Goal: Task Accomplishment & Management: Manage account settings

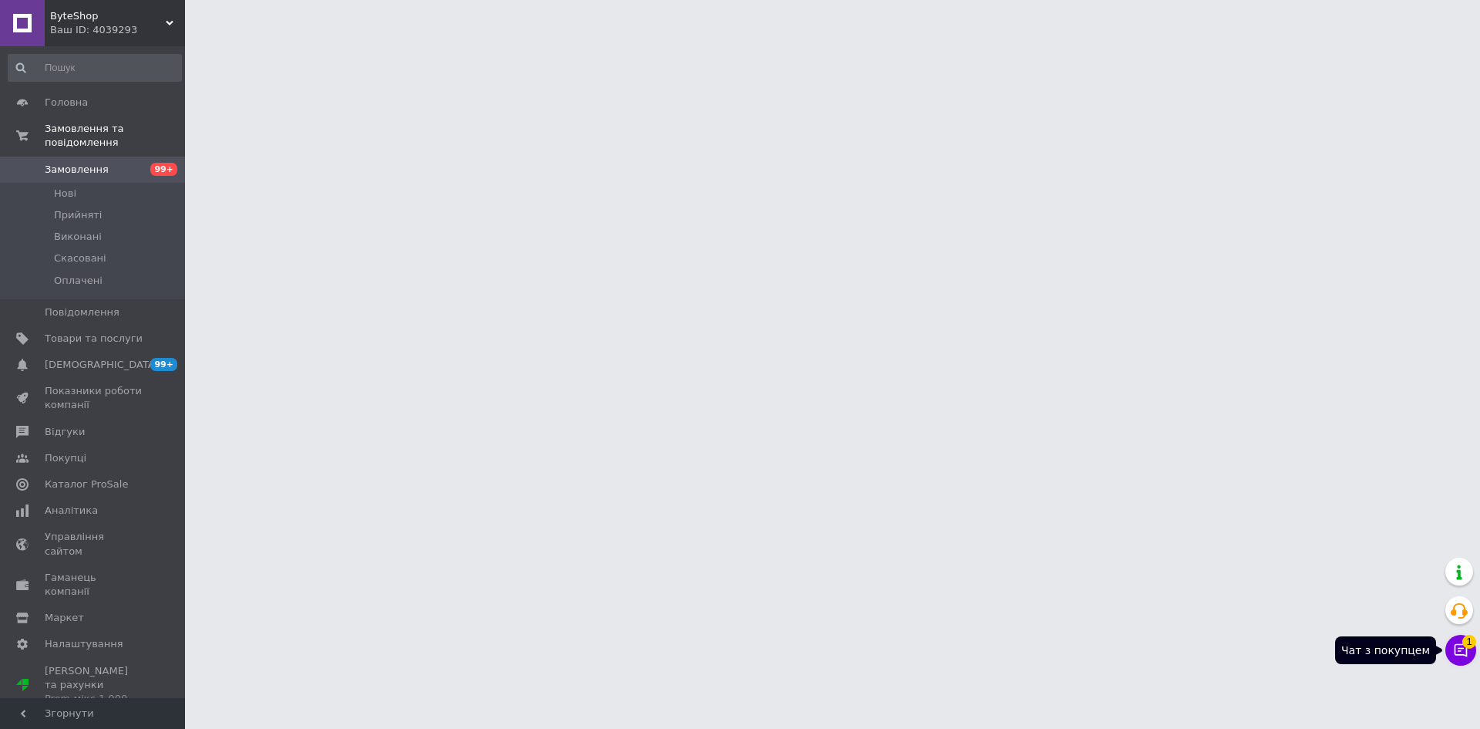
click at [1468, 659] on button "Чат з покупцем 1" at bounding box center [1460, 649] width 31 height 31
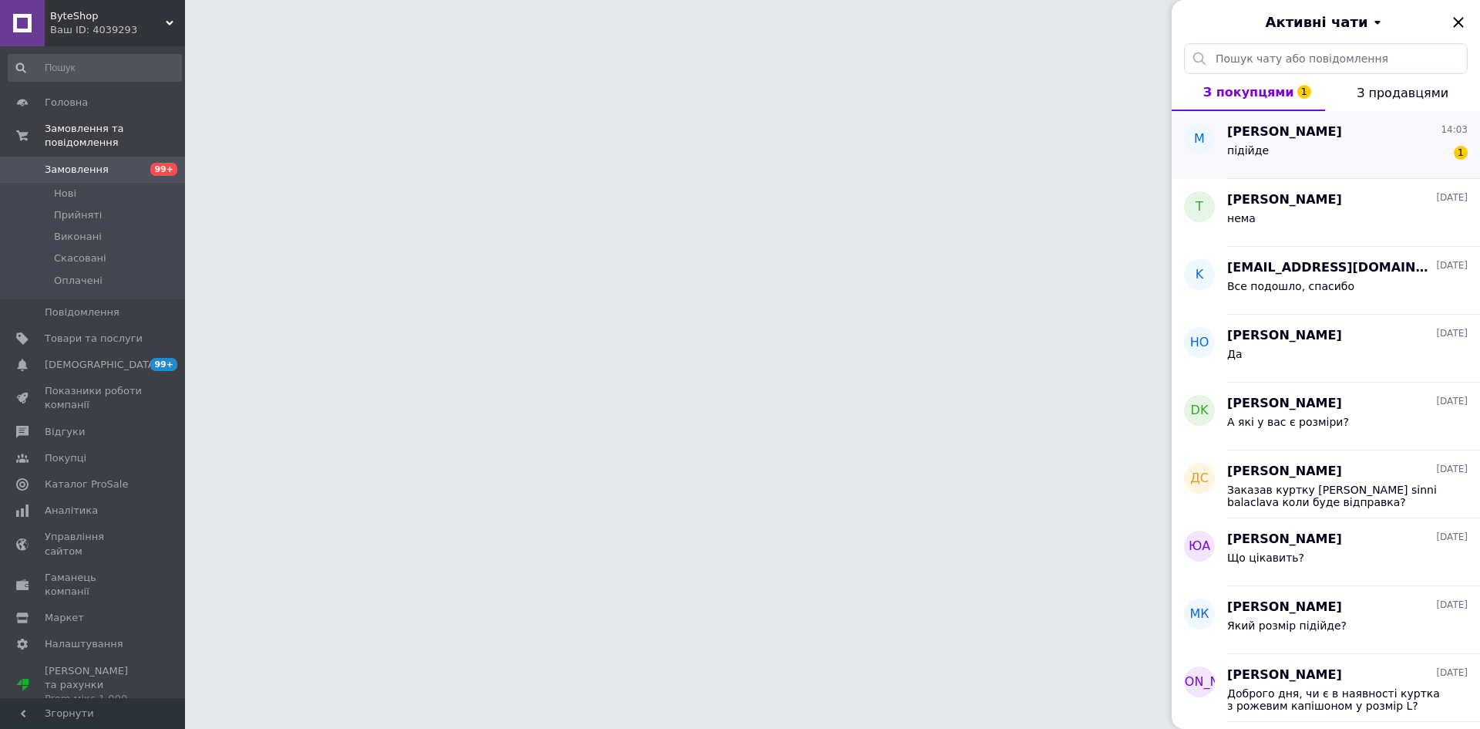
click at [1237, 163] on div "підійде" at bounding box center [1248, 155] width 42 height 22
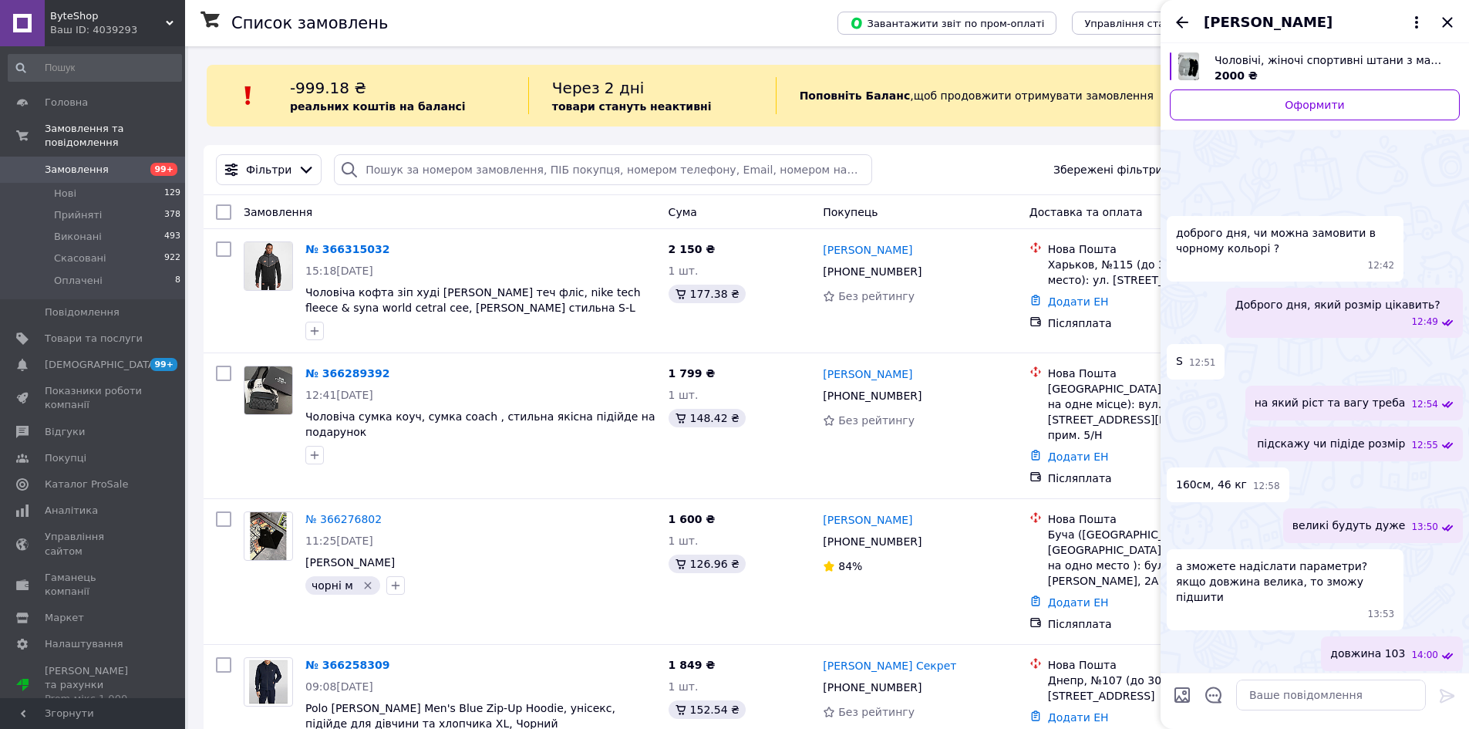
scroll to position [99, 0]
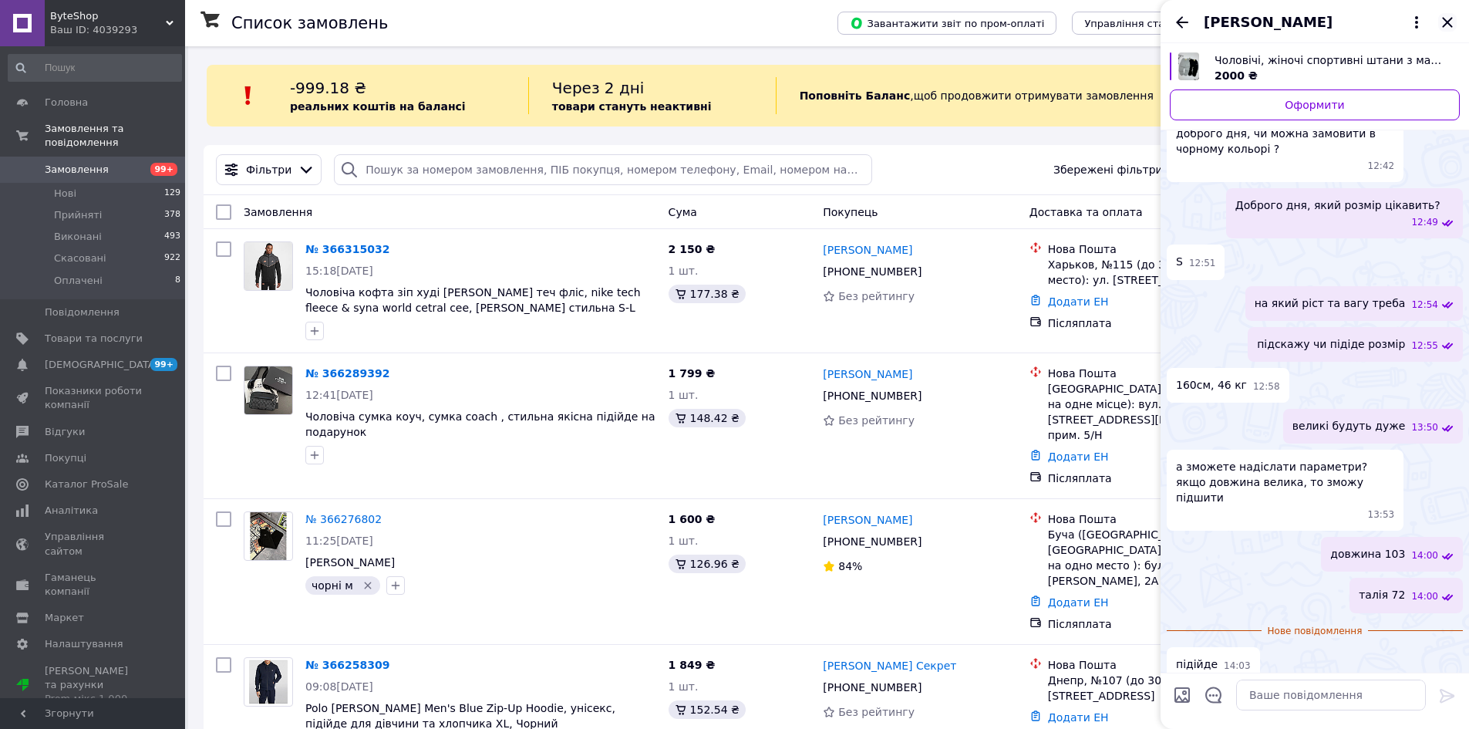
click at [1452, 21] on icon "Закрити" at bounding box center [1447, 22] width 19 height 19
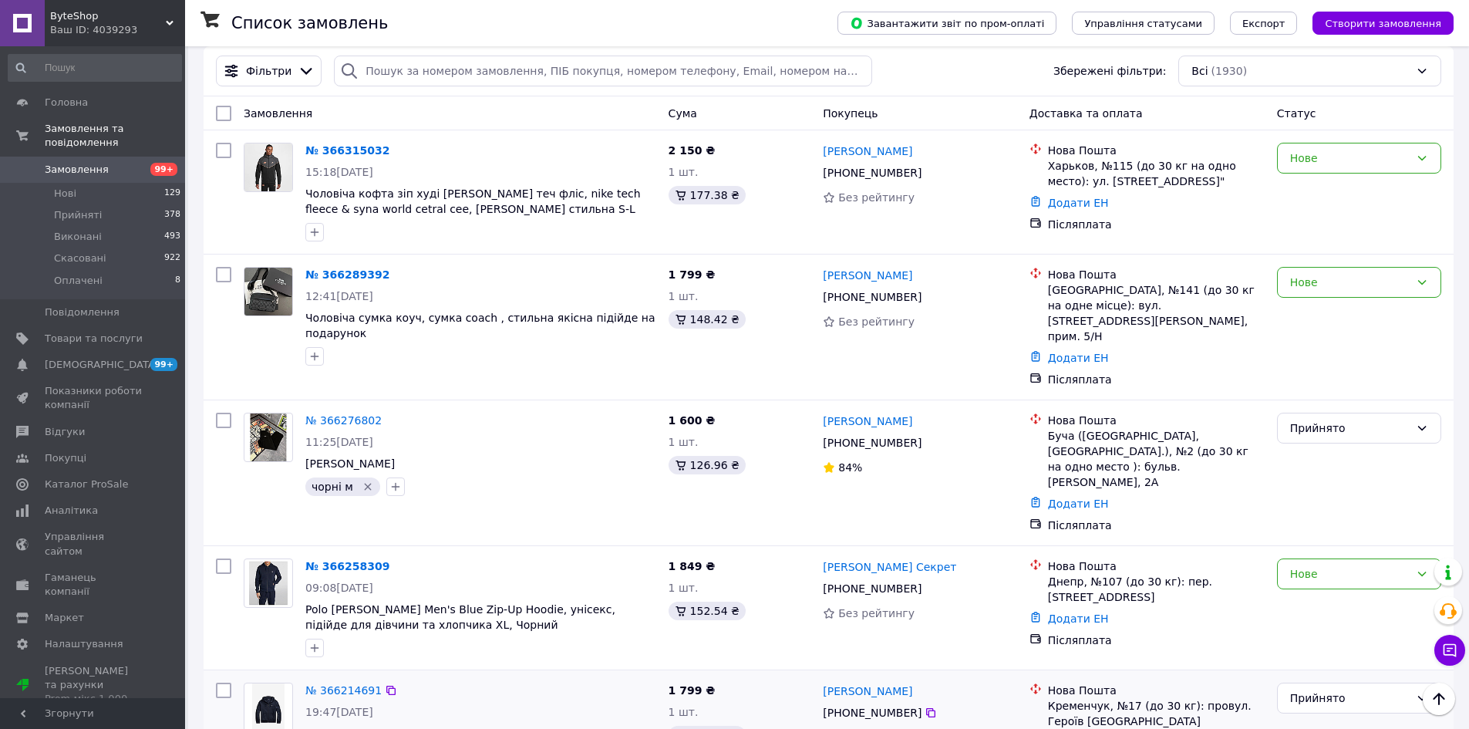
scroll to position [0, 0]
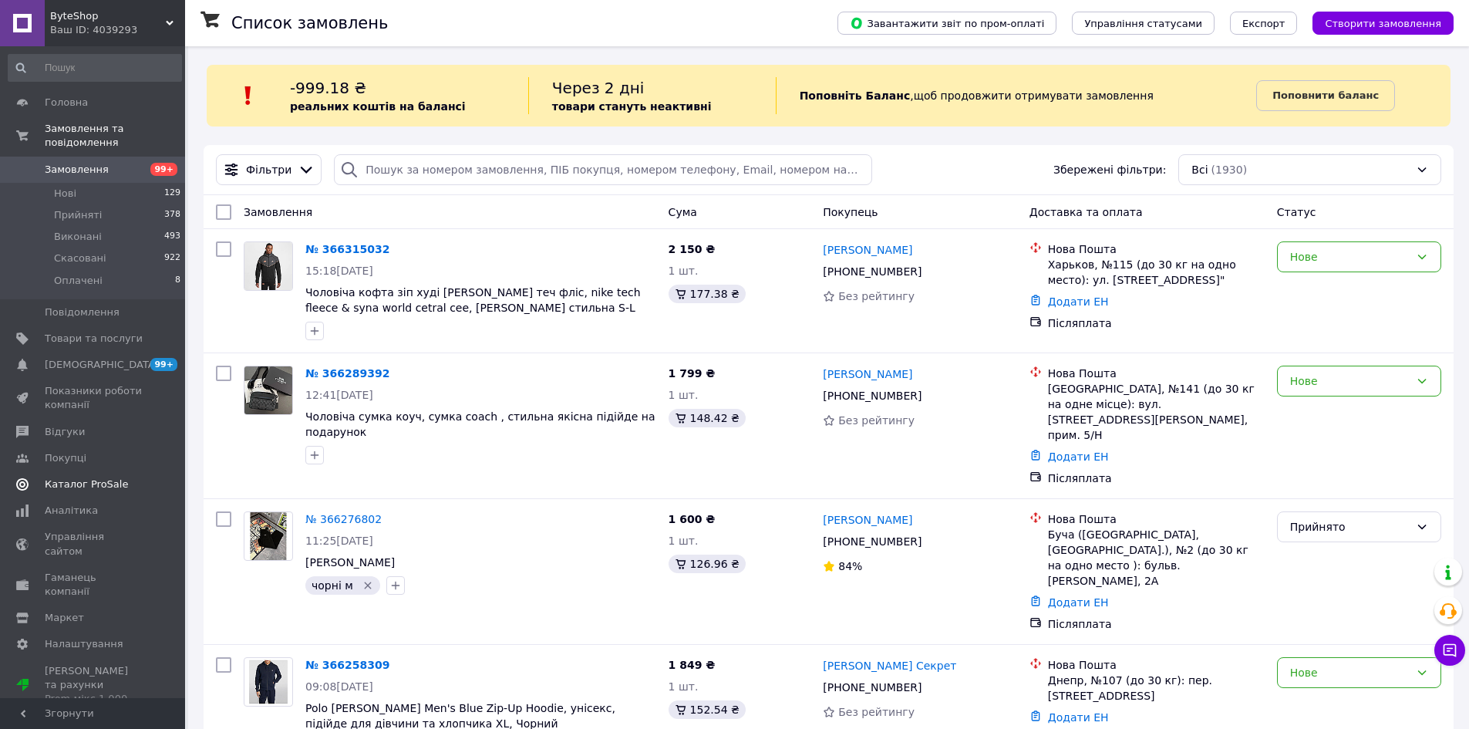
click at [31, 479] on link "Каталог ProSale" at bounding box center [95, 484] width 190 height 26
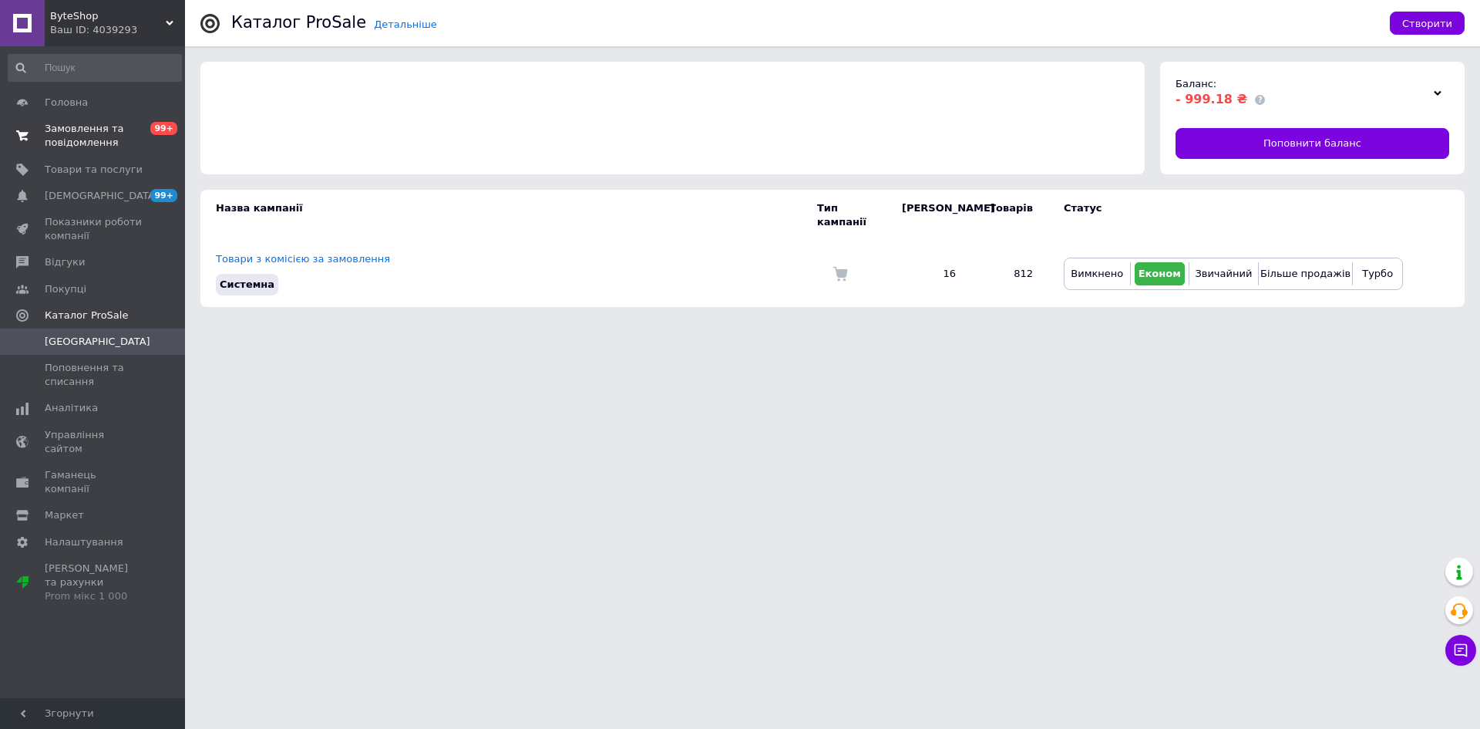
click at [121, 136] on span "Замовлення та повідомлення" at bounding box center [94, 136] width 98 height 28
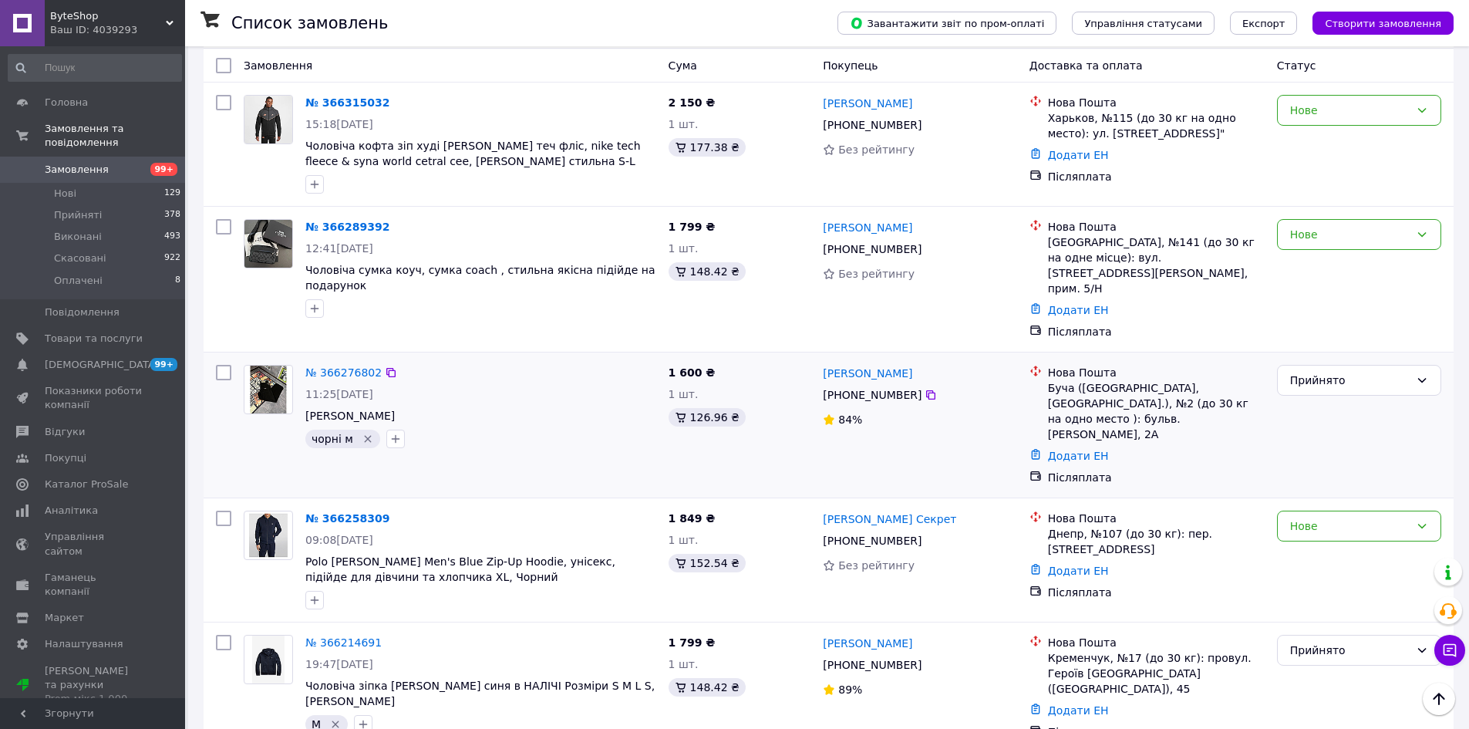
scroll to position [154, 0]
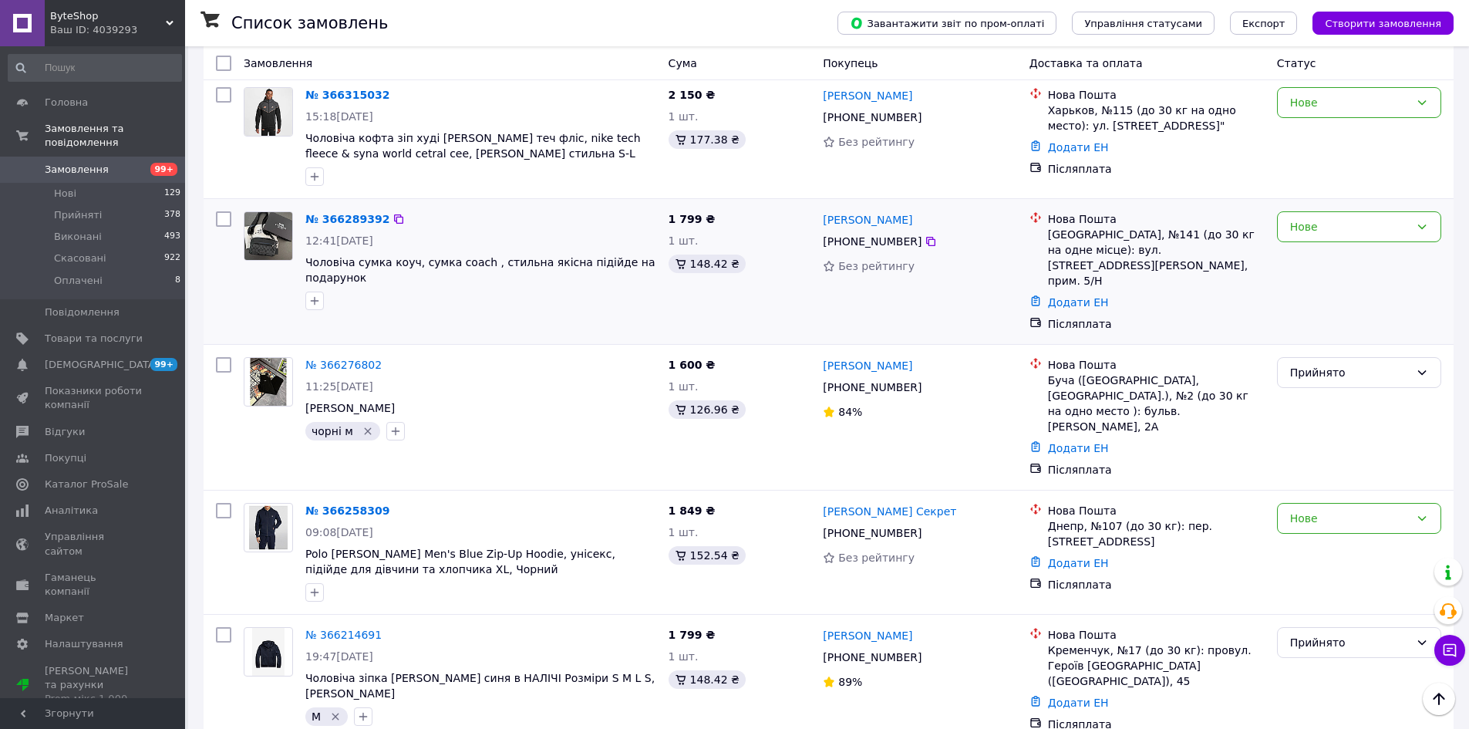
click at [1294, 288] on div "Нове" at bounding box center [1358, 271] width 177 height 133
click at [274, 425] on div at bounding box center [268, 399] width 62 height 96
click at [923, 649] on div at bounding box center [930, 656] width 15 height 15
click at [924, 651] on icon at bounding box center [930, 657] width 12 height 12
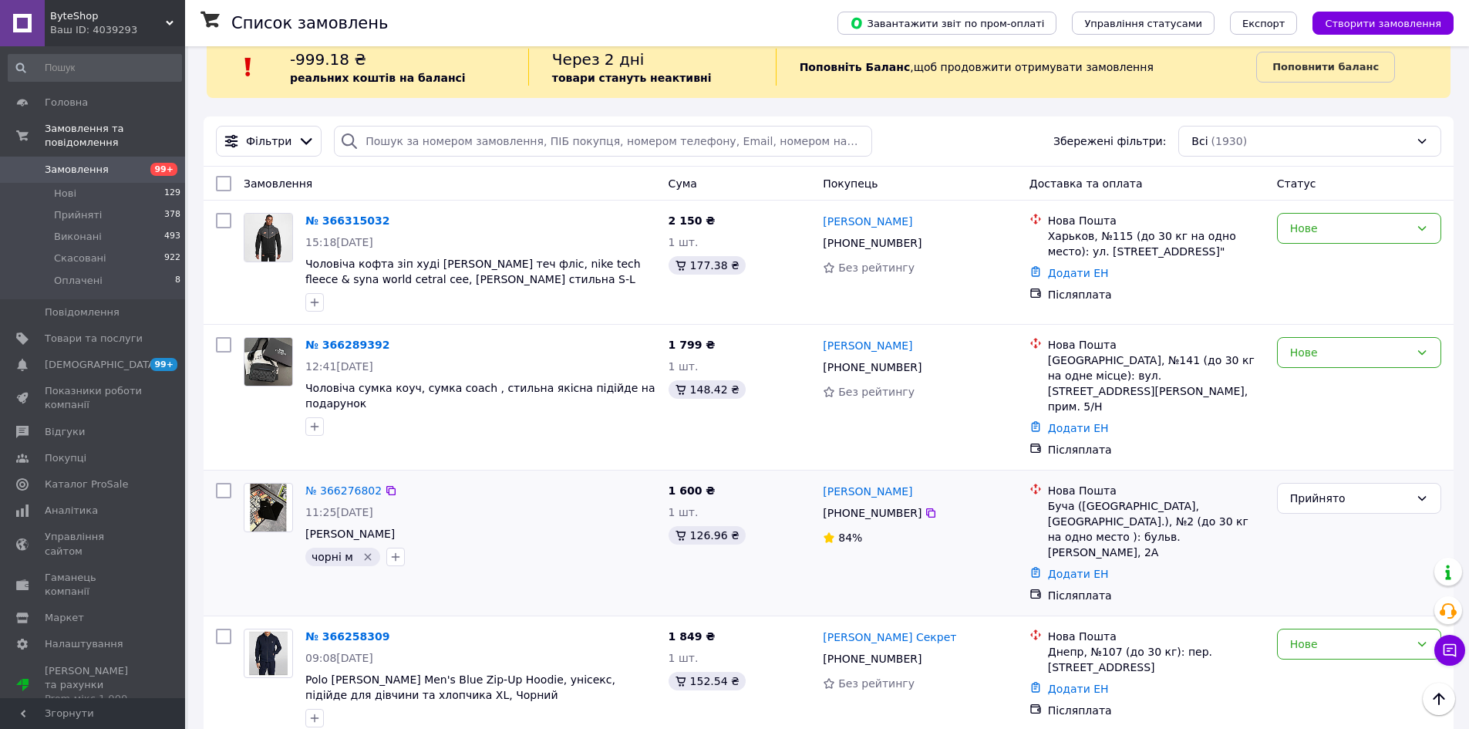
scroll to position [0, 0]
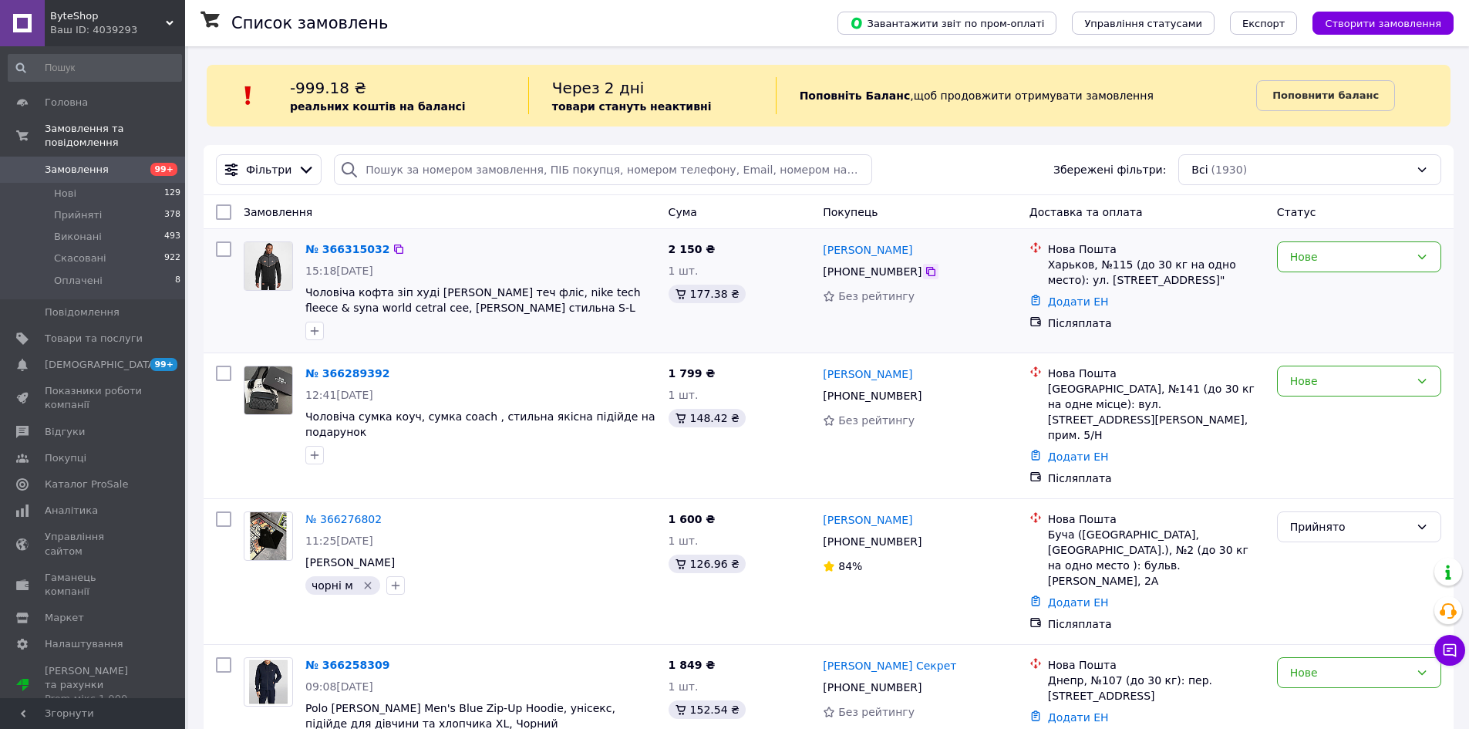
click at [924, 273] on icon at bounding box center [930, 271] width 12 height 12
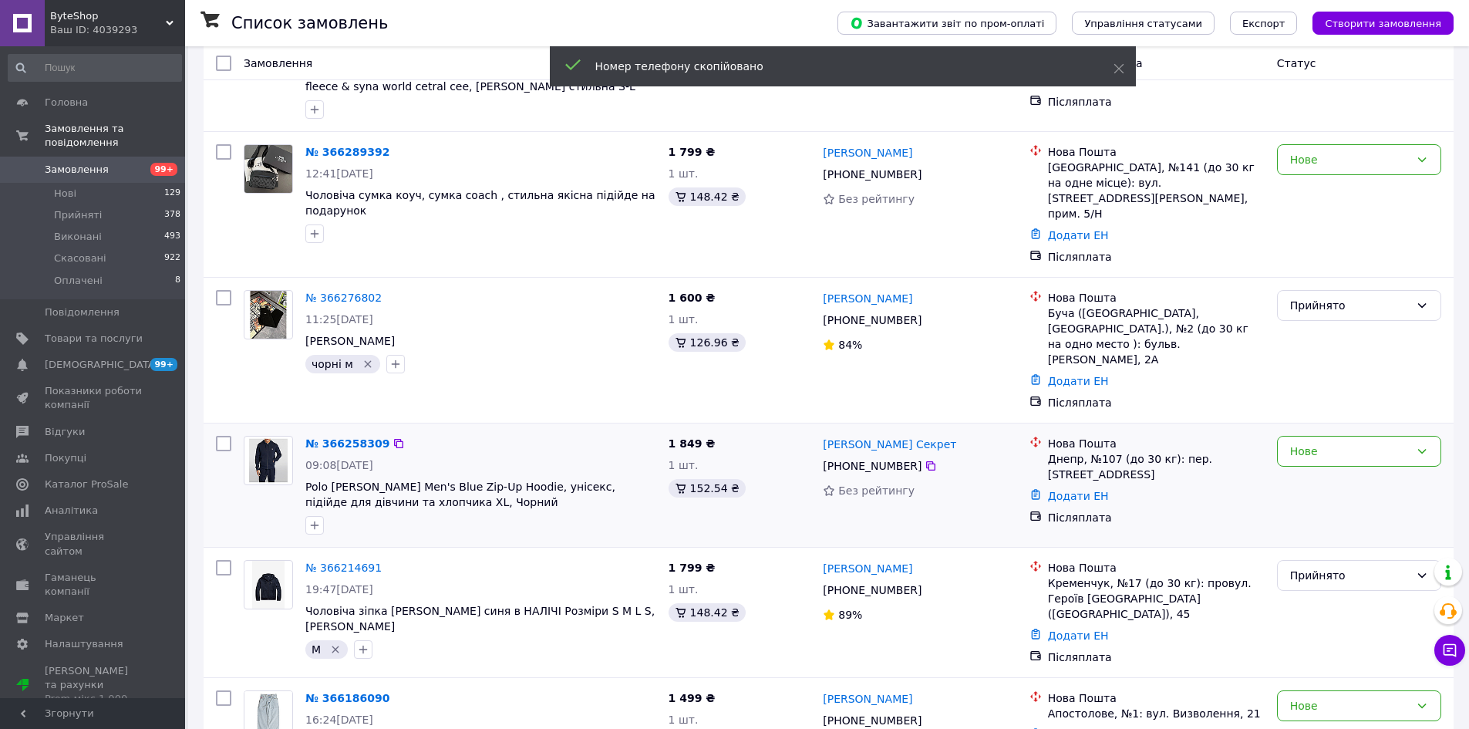
scroll to position [231, 0]
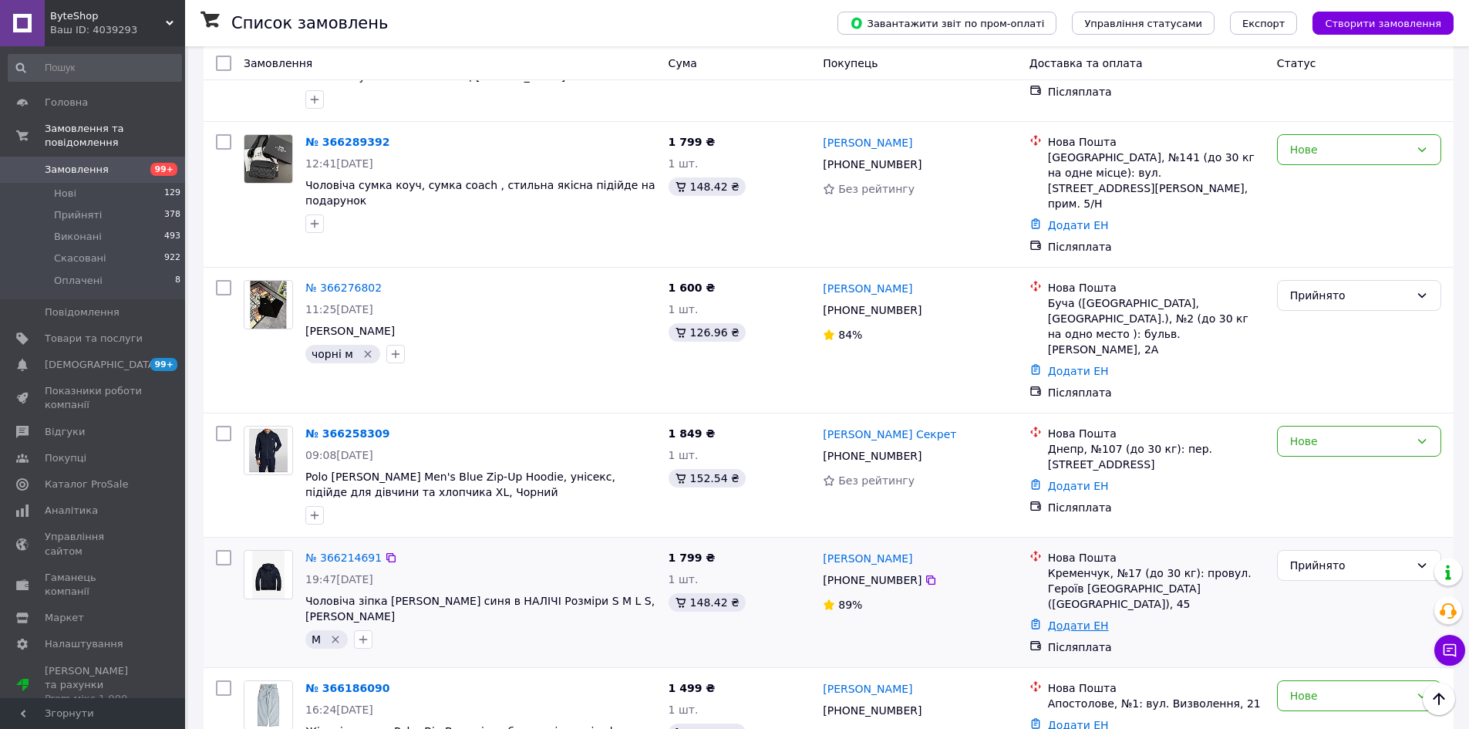
click at [1068, 619] on link "Додати ЕН" at bounding box center [1078, 625] width 61 height 12
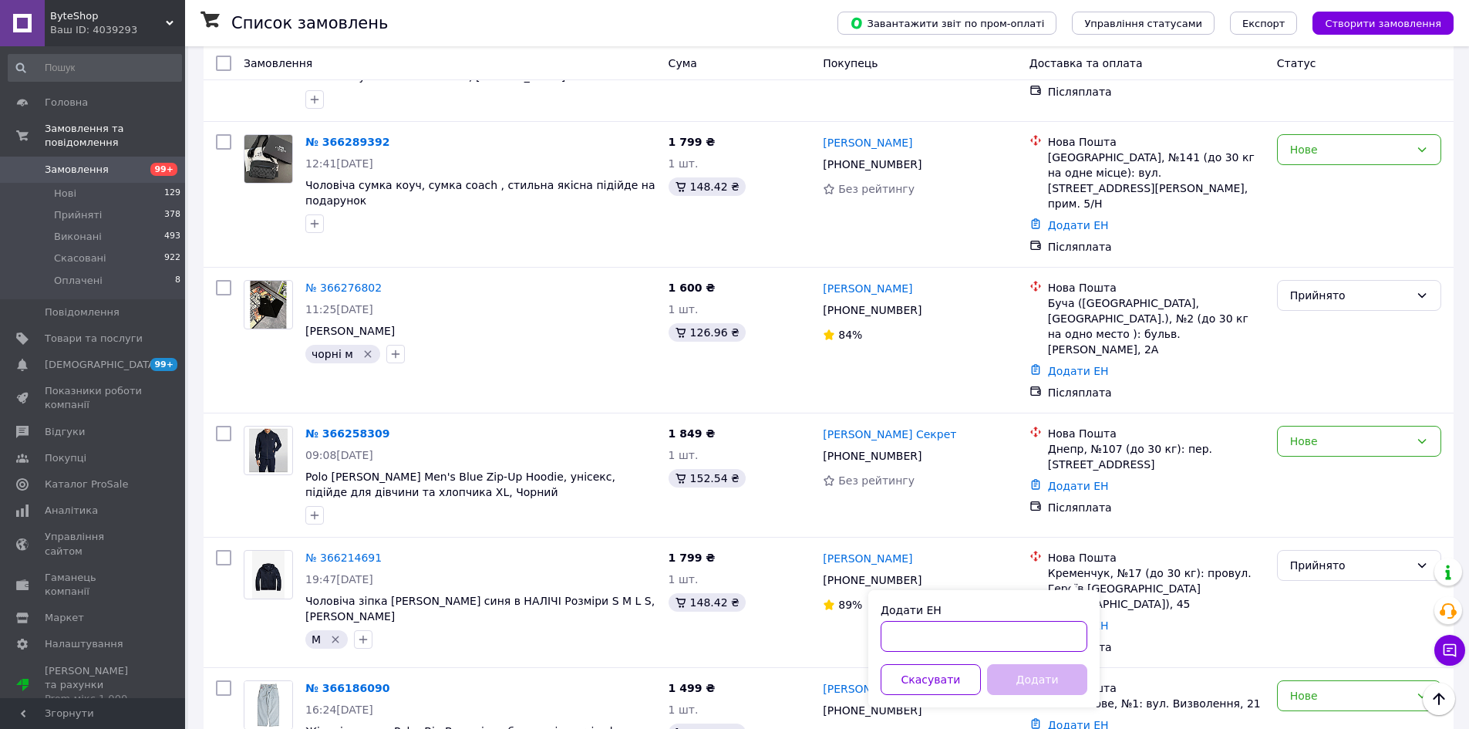
click at [1037, 627] on input "Додати ЕН" at bounding box center [983, 636] width 207 height 31
paste input "20451269155901"
type input "20451269155901"
click at [1029, 667] on button "Додати" at bounding box center [1037, 679] width 100 height 31
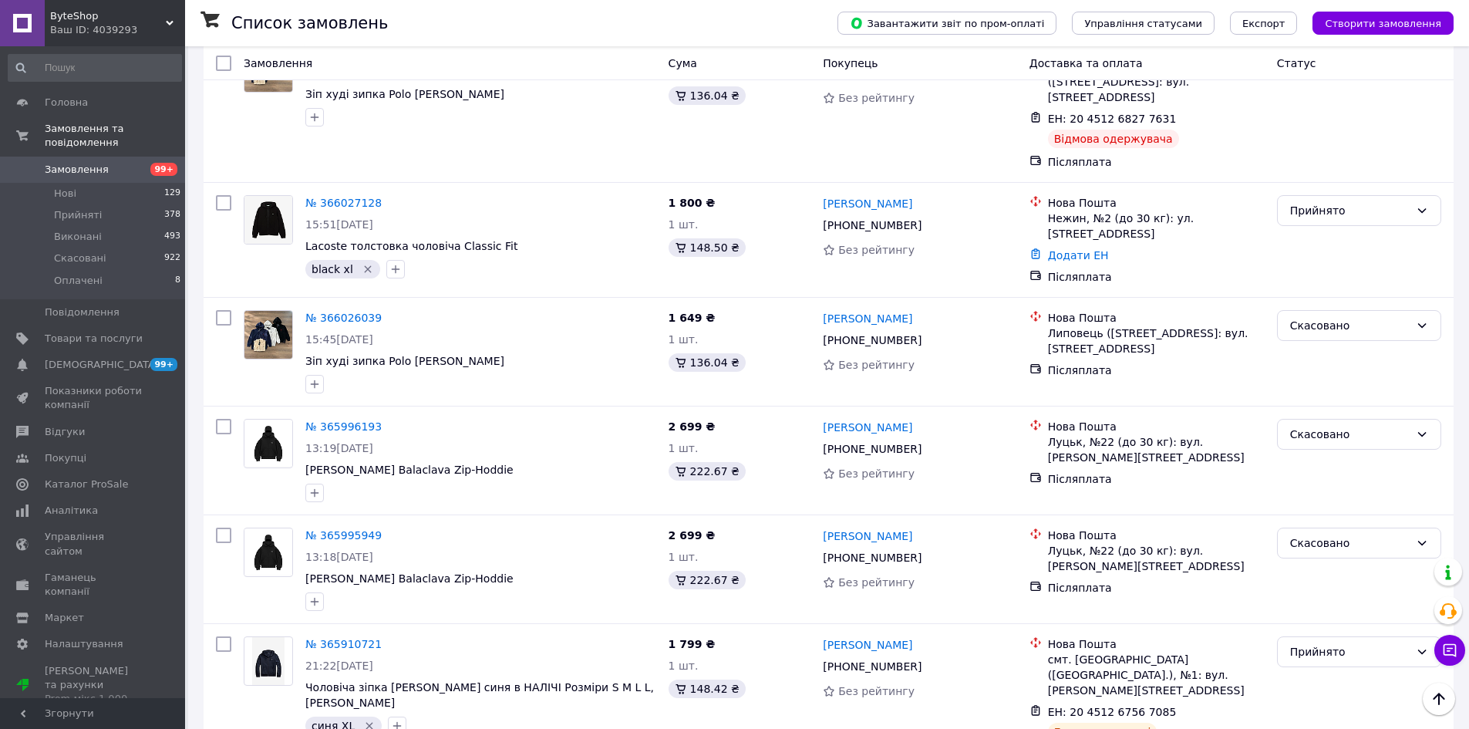
scroll to position [1206, 0]
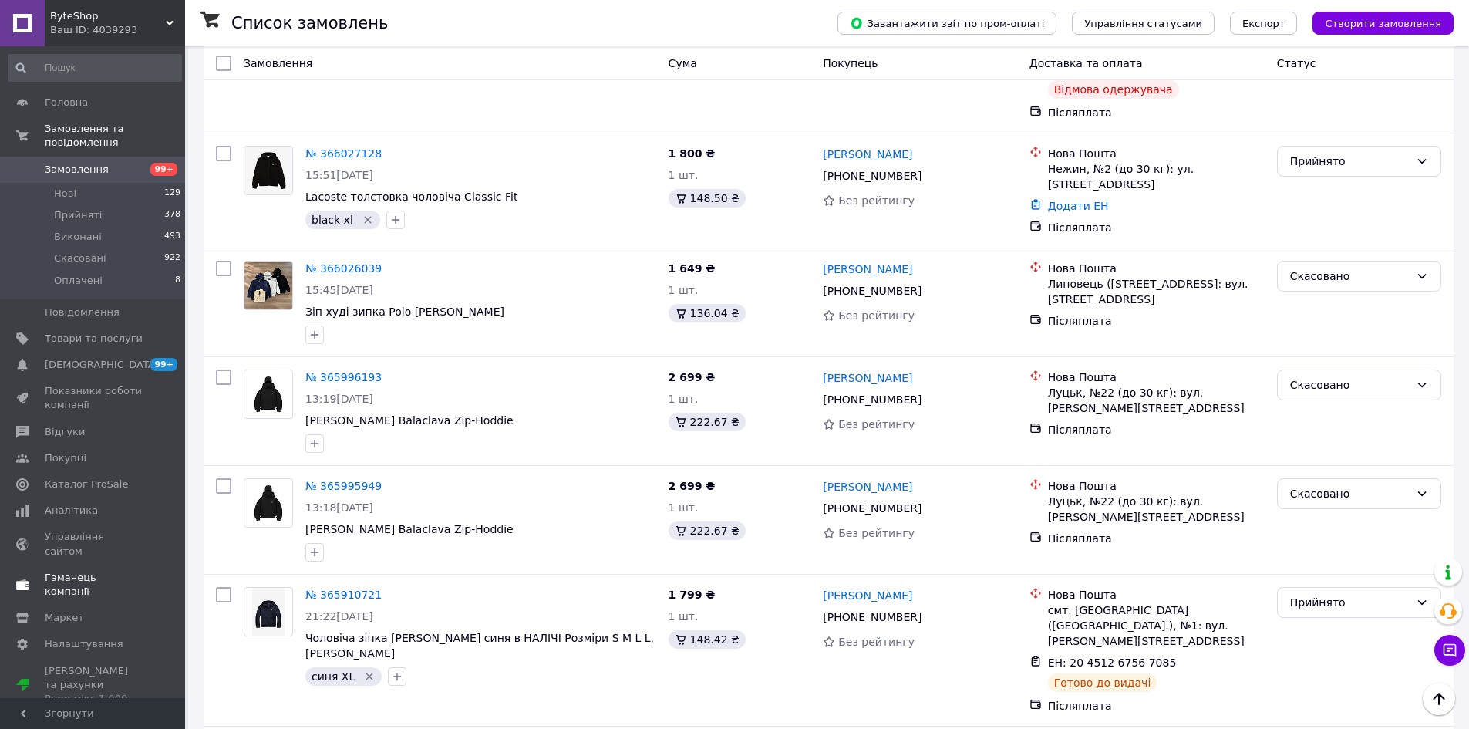
click at [0, 570] on span at bounding box center [22, 584] width 45 height 28
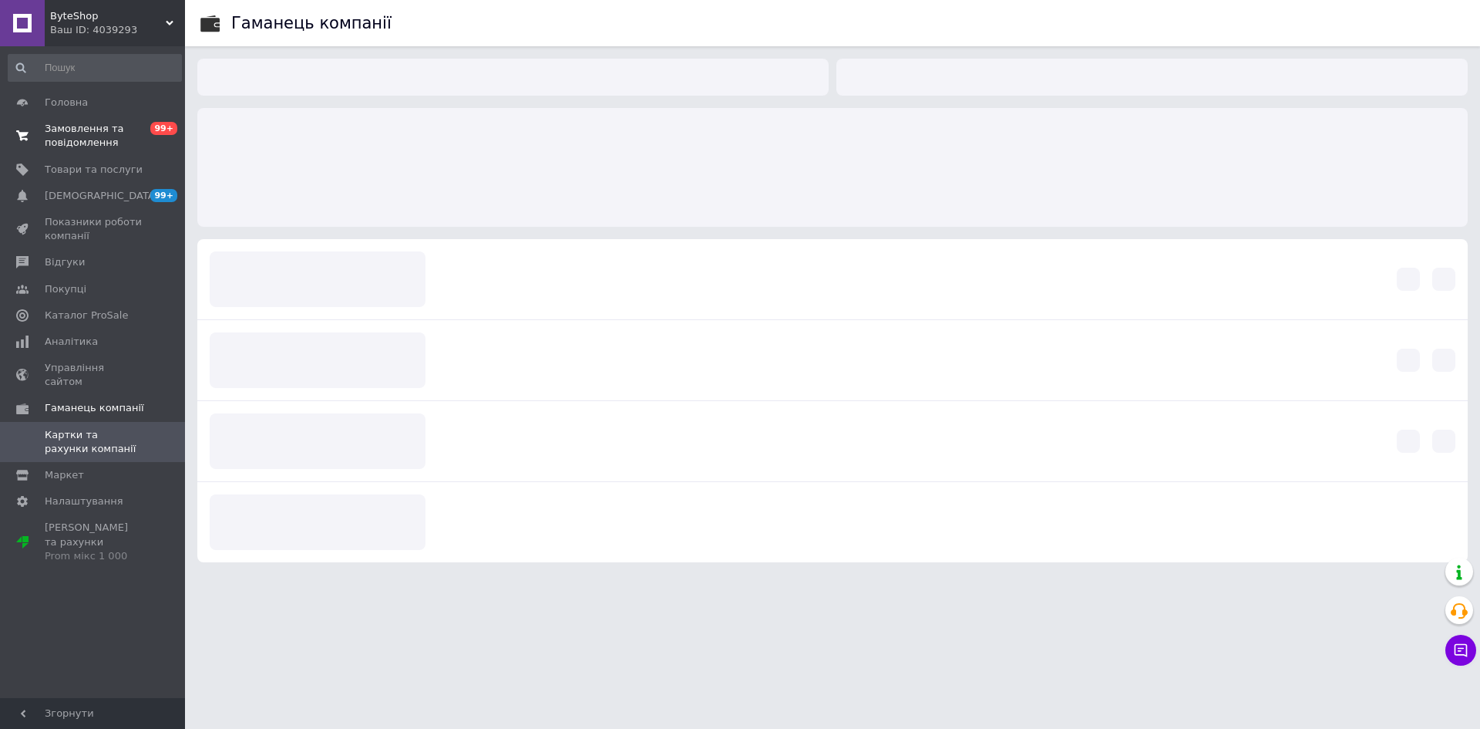
click at [141, 150] on link "Замовлення та повідомлення 0 99+" at bounding box center [95, 136] width 190 height 40
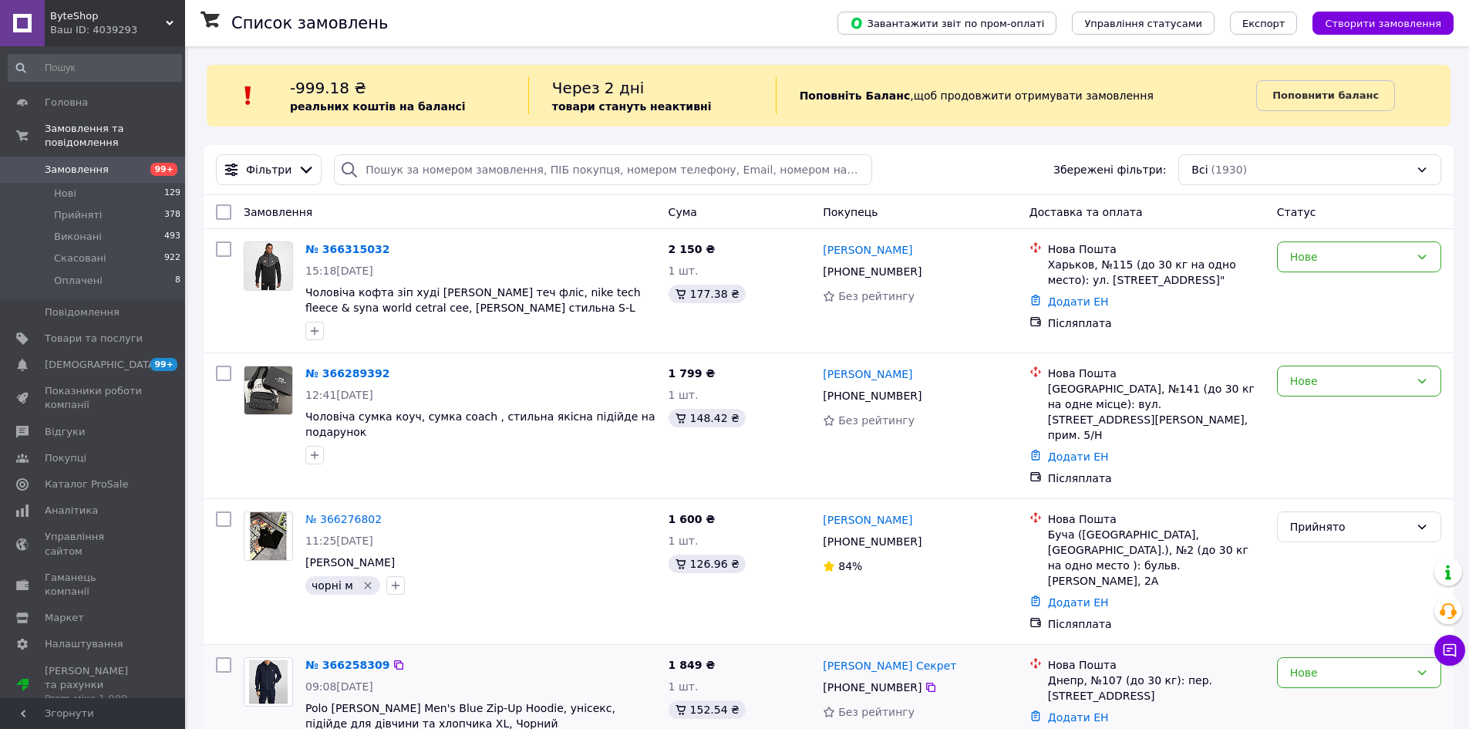
click at [520, 661] on div "№ 366258309 09:08[DATE] Polo [PERSON_NAME] Men's Blue Zip-Up Hoodie, унісекс, п…" at bounding box center [480, 706] width 363 height 111
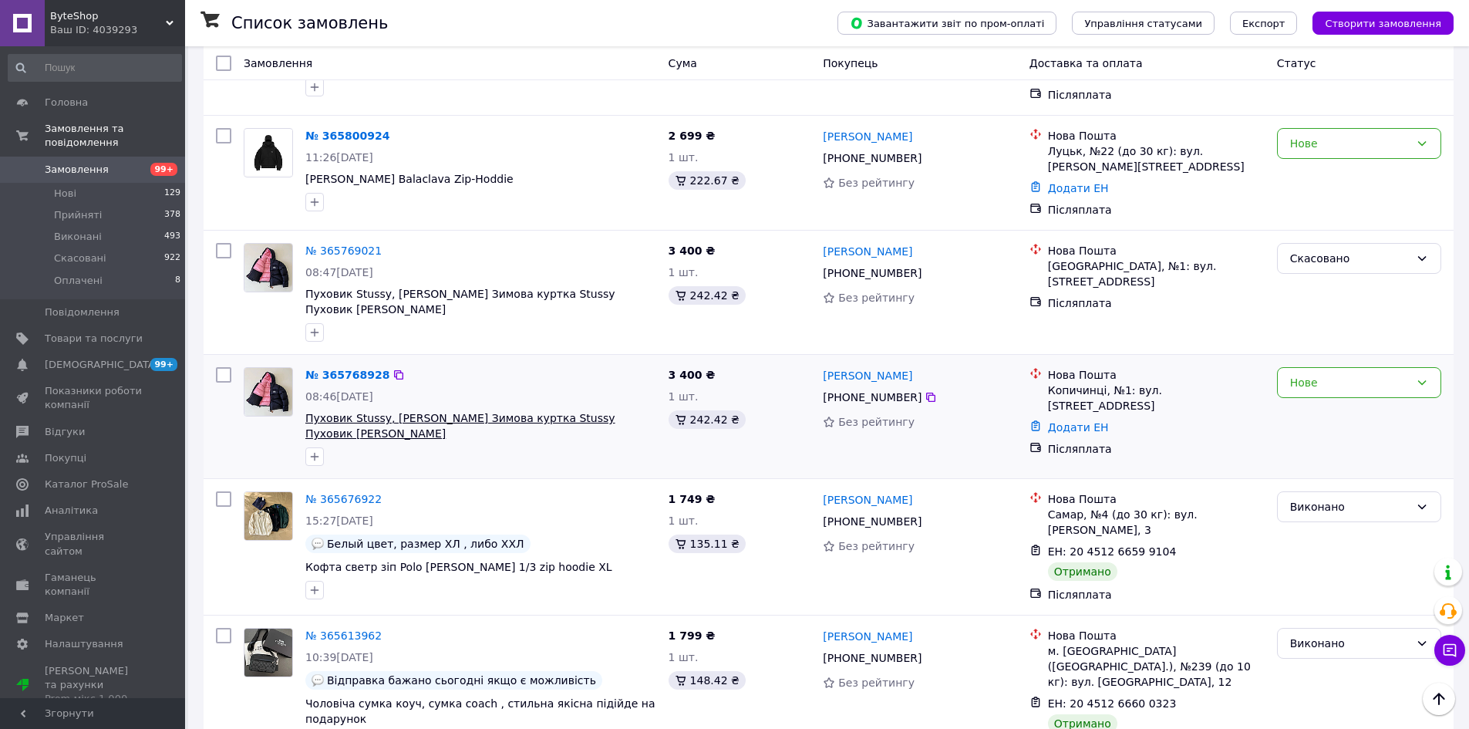
scroll to position [2159, 0]
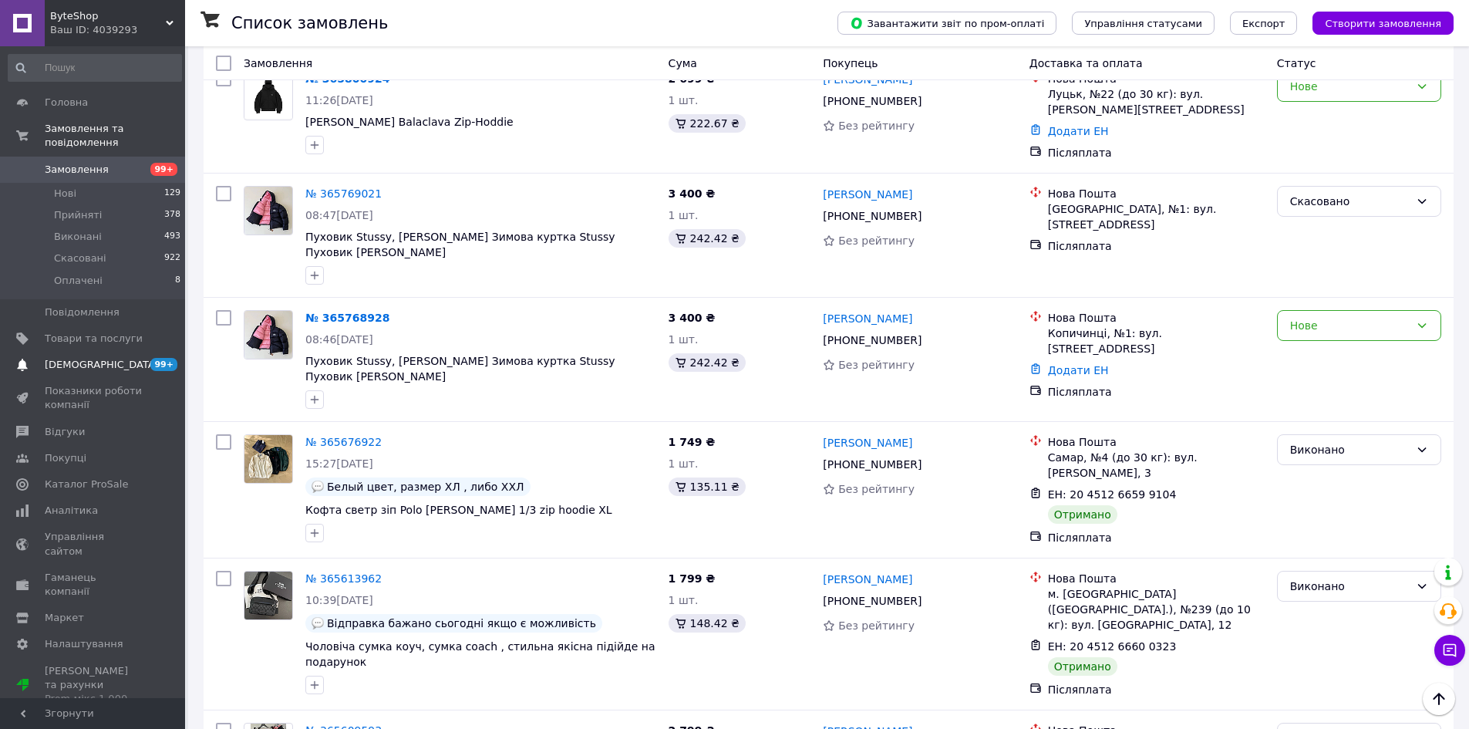
click at [63, 358] on span "[DEMOGRAPHIC_DATA]" at bounding box center [102, 365] width 114 height 14
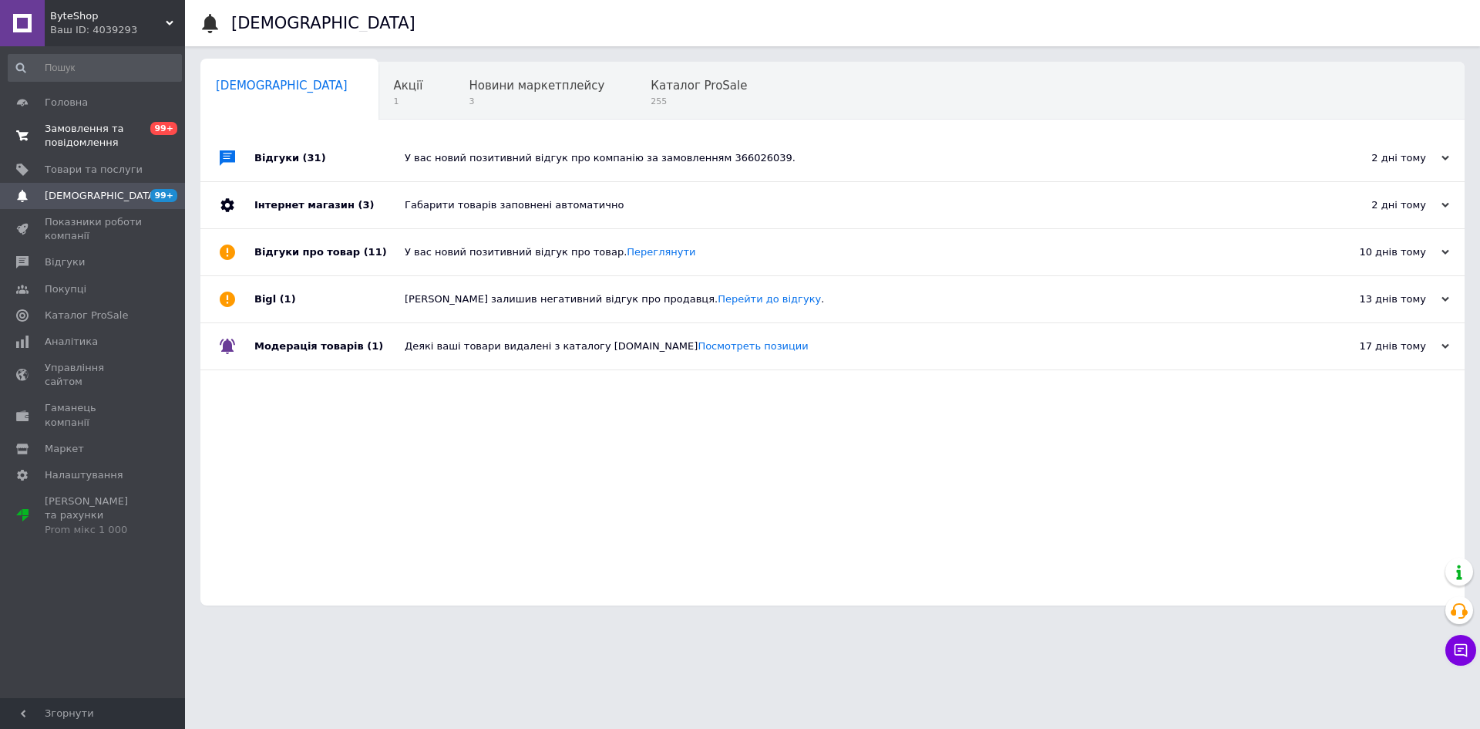
click at [114, 153] on link "Замовлення та повідомлення 0 99+" at bounding box center [95, 136] width 190 height 40
